Goal: Use online tool/utility

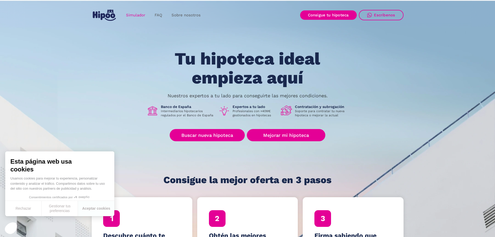
click at [135, 11] on link "Simulador" at bounding box center [135, 15] width 29 height 10
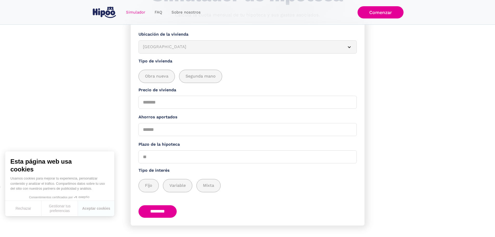
scroll to position [43, 0]
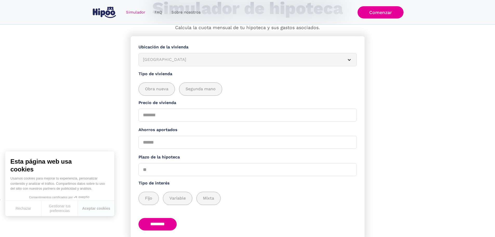
click at [92, 10] on div "Simulador FAQ Sobre nosotros Login Comenzar Acceder Comenzar" at bounding box center [247, 12] width 495 height 25
click at [99, 11] on img "home" at bounding box center [104, 12] width 23 height 11
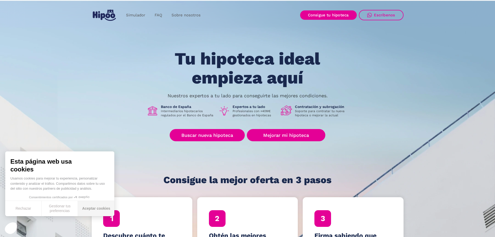
click at [83, 206] on button "Aceptar cookies" at bounding box center [96, 208] width 36 height 15
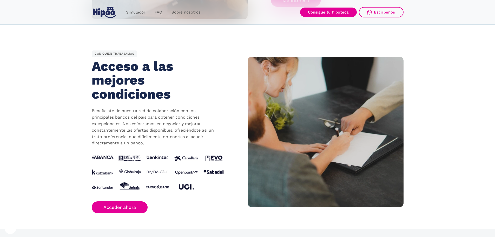
scroll to position [468, 0]
